Goal: Information Seeking & Learning: Learn about a topic

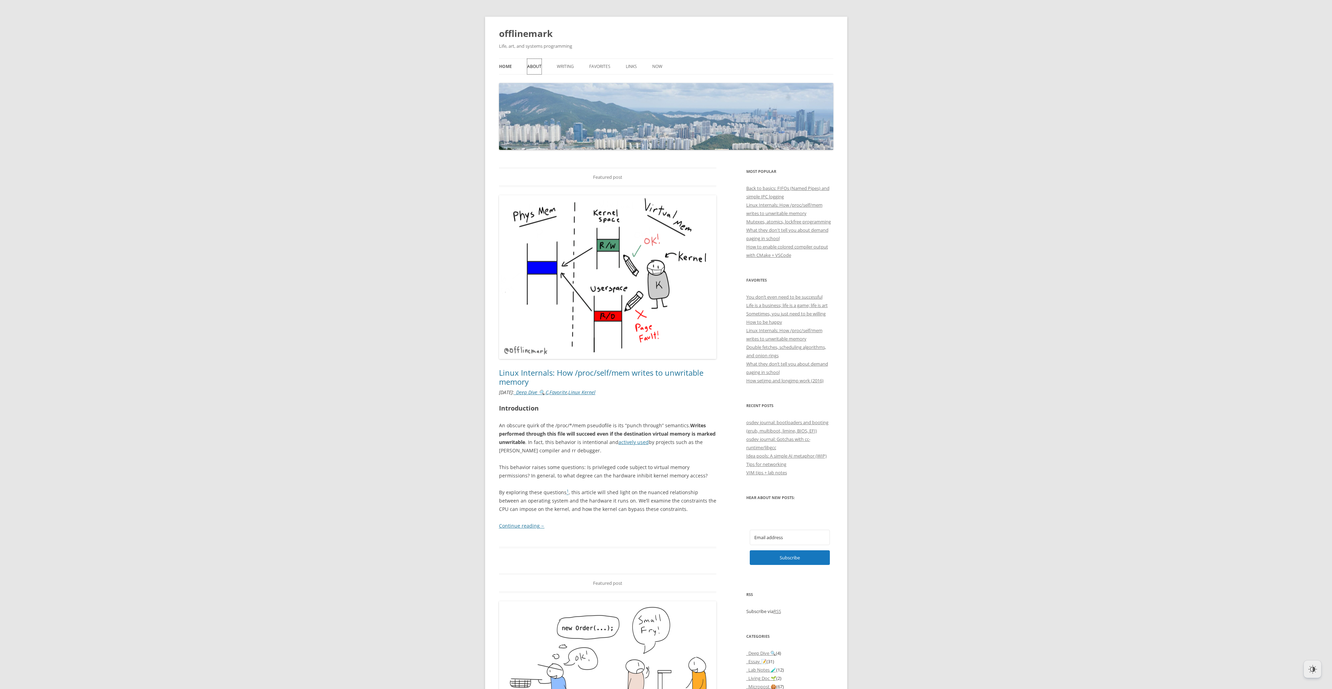
click at [540, 63] on link "About" at bounding box center [534, 66] width 14 height 15
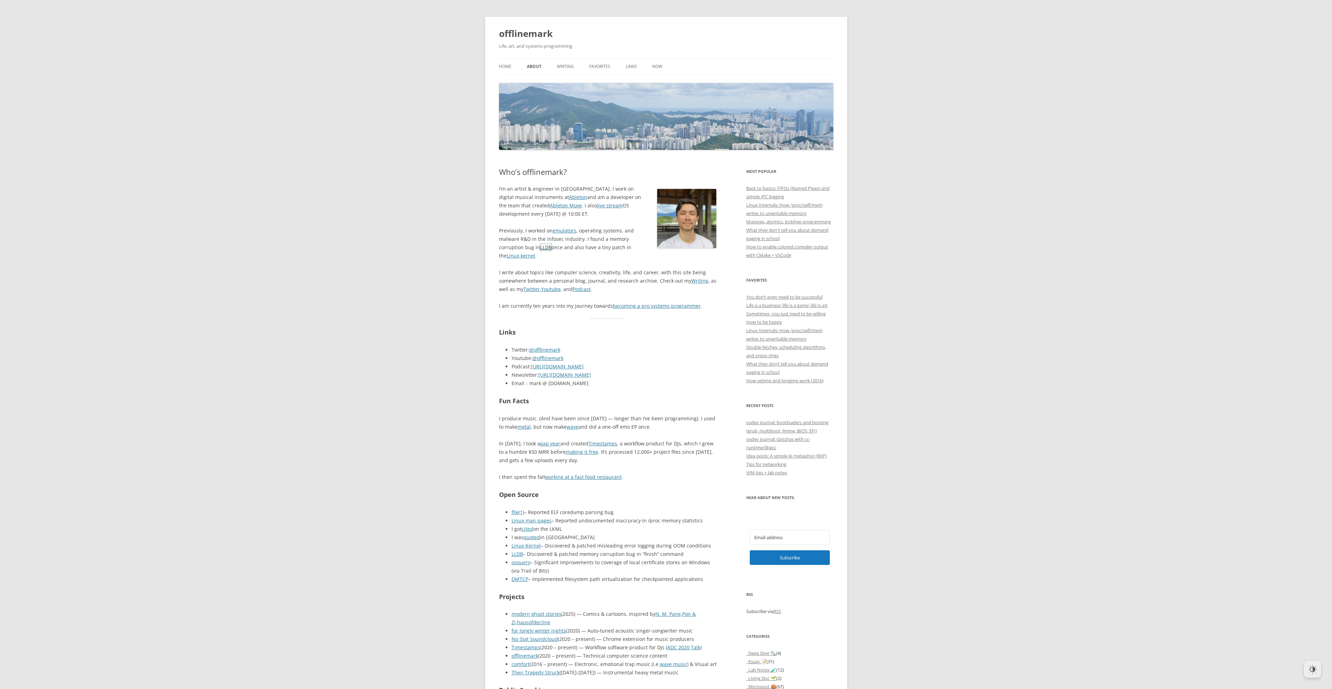
click at [542, 247] on link "LLDB" at bounding box center [545, 247] width 11 height 7
click at [666, 307] on link "becoming a pro systems programmer" at bounding box center [657, 305] width 88 height 7
click at [626, 307] on link "becoming a pro systems programmer" at bounding box center [657, 305] width 88 height 7
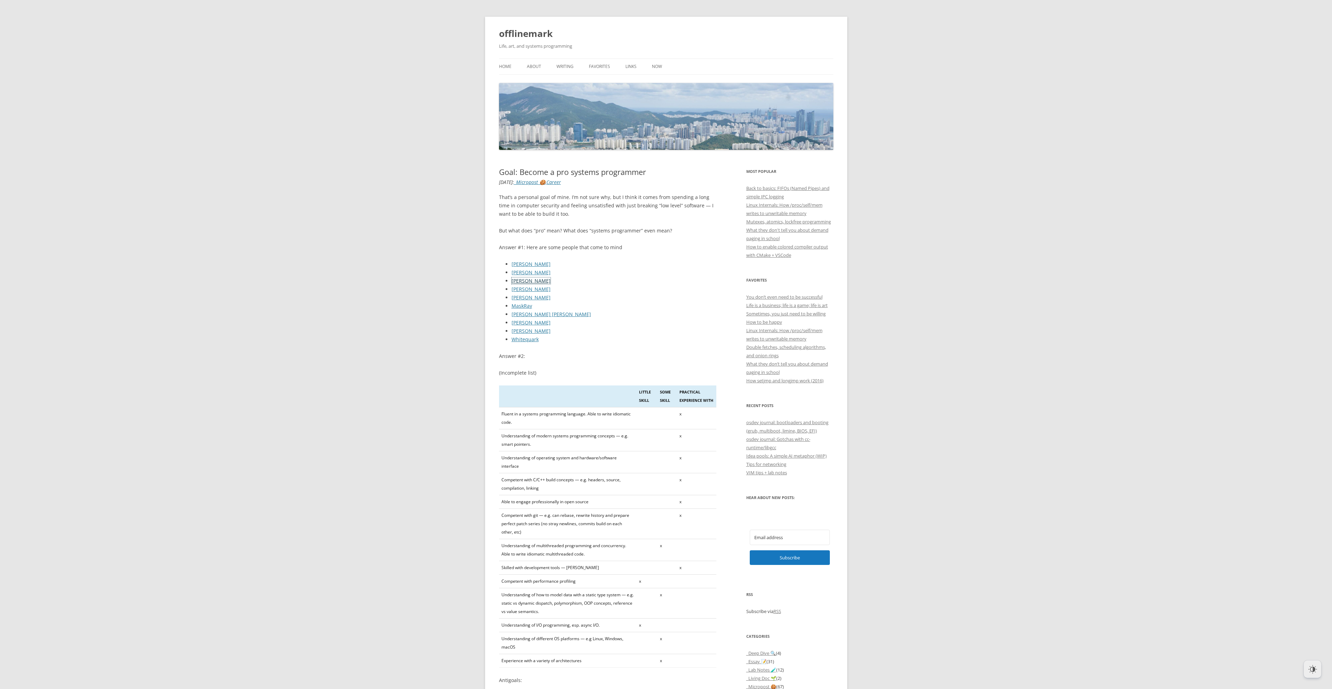
click at [520, 279] on link "[PERSON_NAME]" at bounding box center [531, 280] width 39 height 7
click at [521, 288] on link "[PERSON_NAME]" at bounding box center [531, 289] width 39 height 7
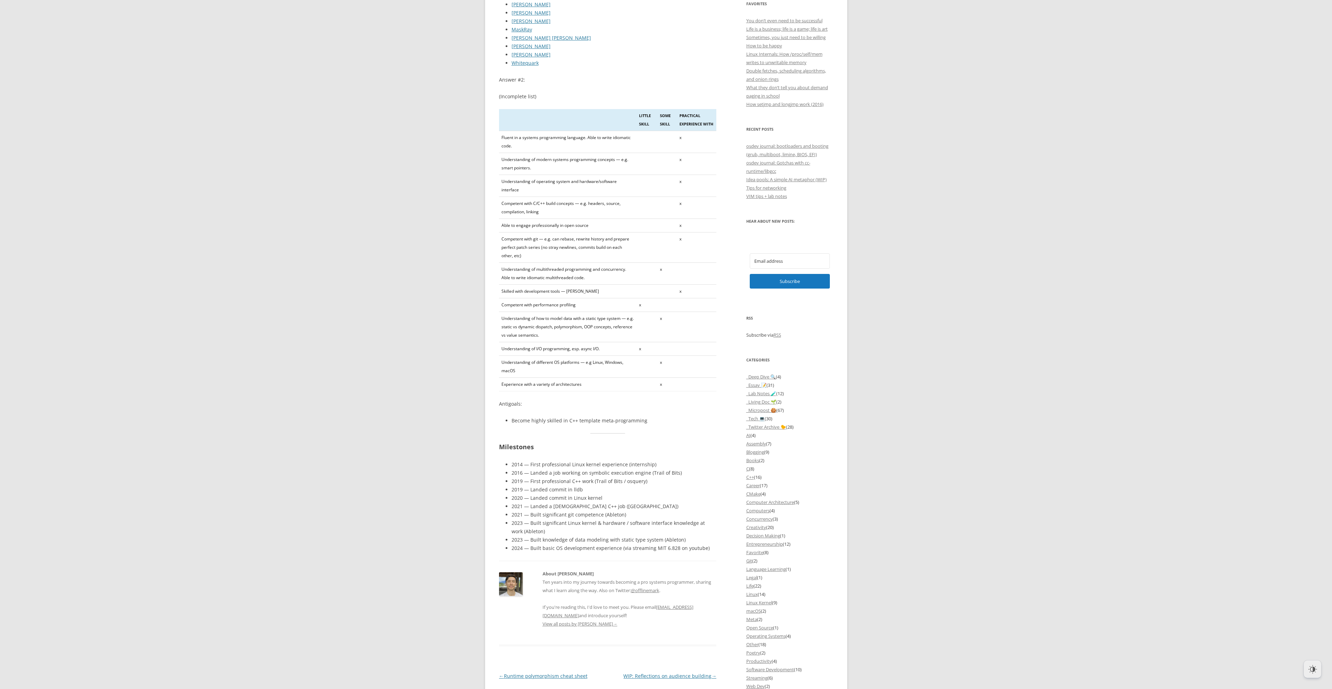
scroll to position [282, 0]
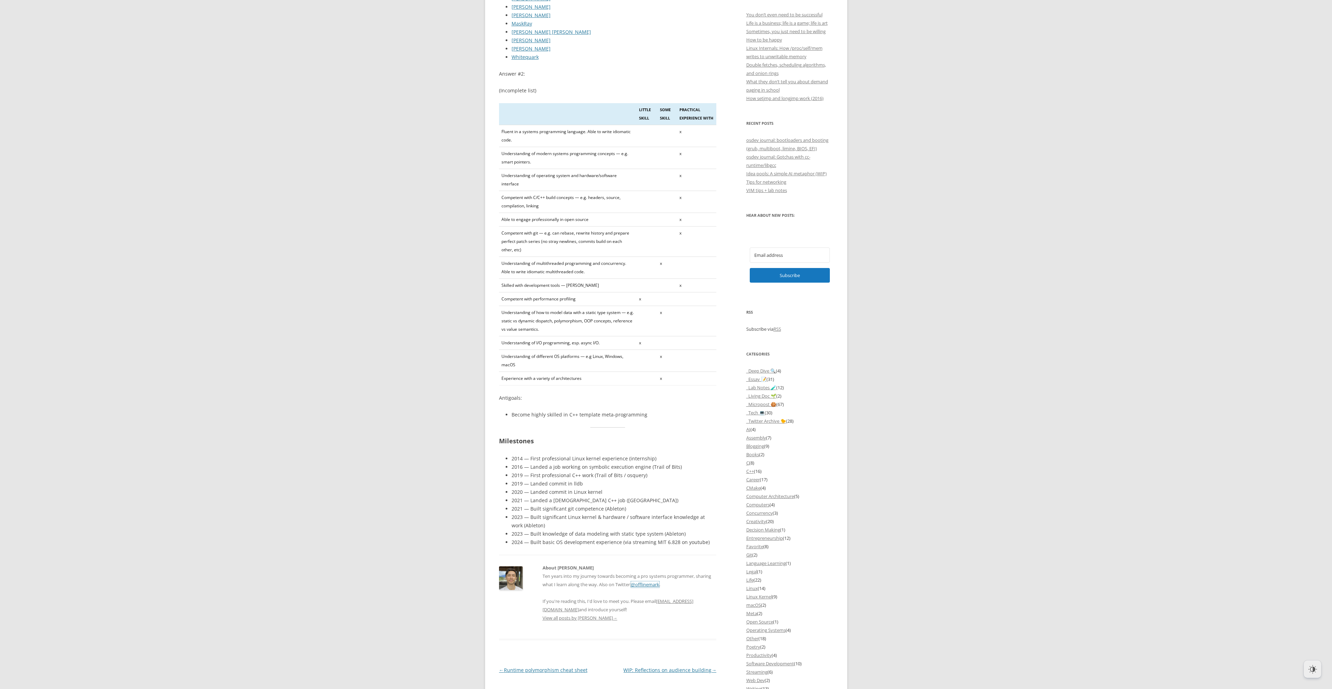
click at [642, 586] on link "@offlinemark" at bounding box center [645, 584] width 28 height 6
